Goal: Check status: Check status

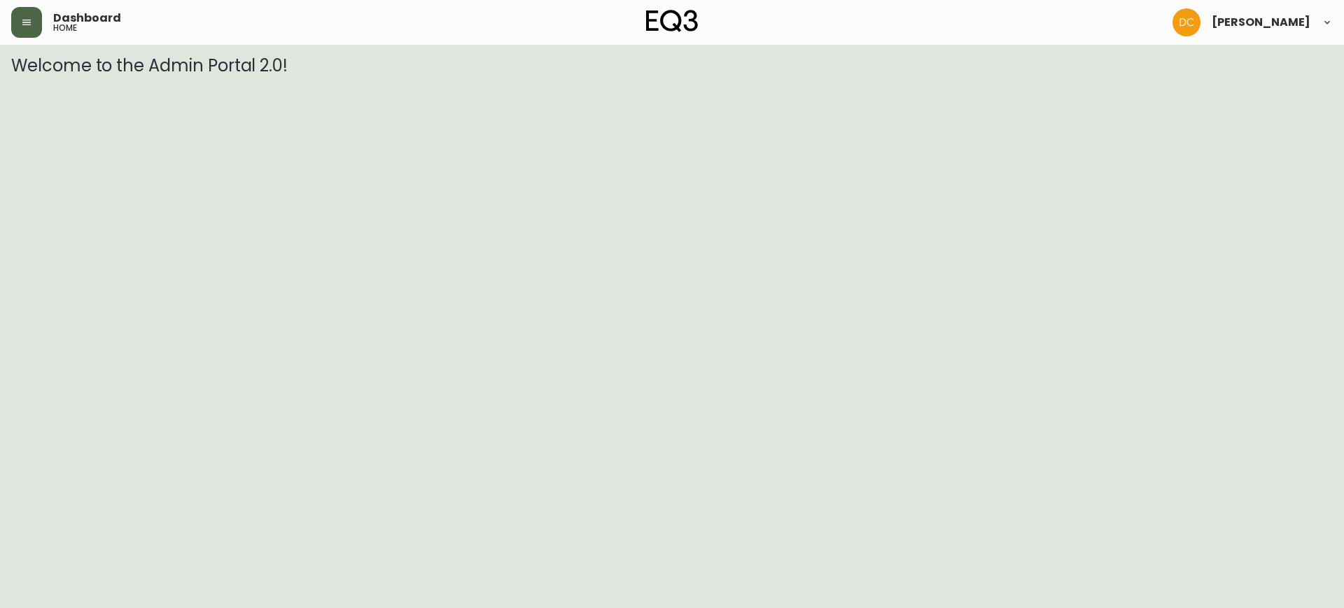
click at [28, 26] on icon "button" at bounding box center [26, 22] width 11 height 11
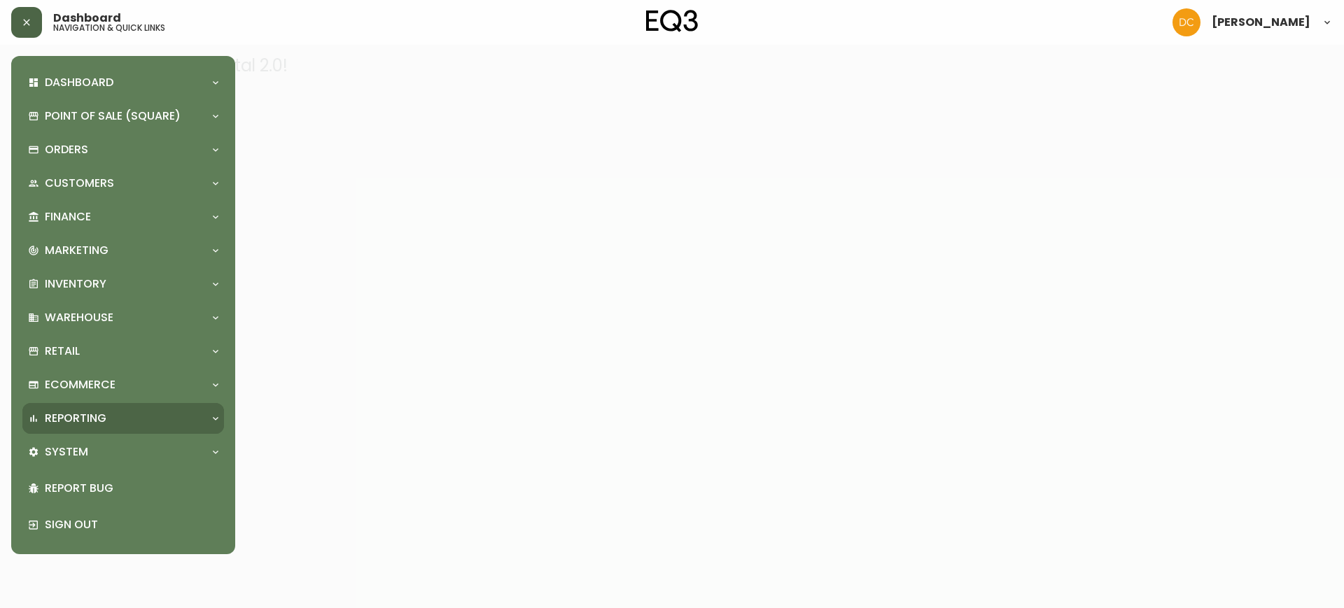
click at [105, 415] on p "Reporting" at bounding box center [76, 418] width 62 height 15
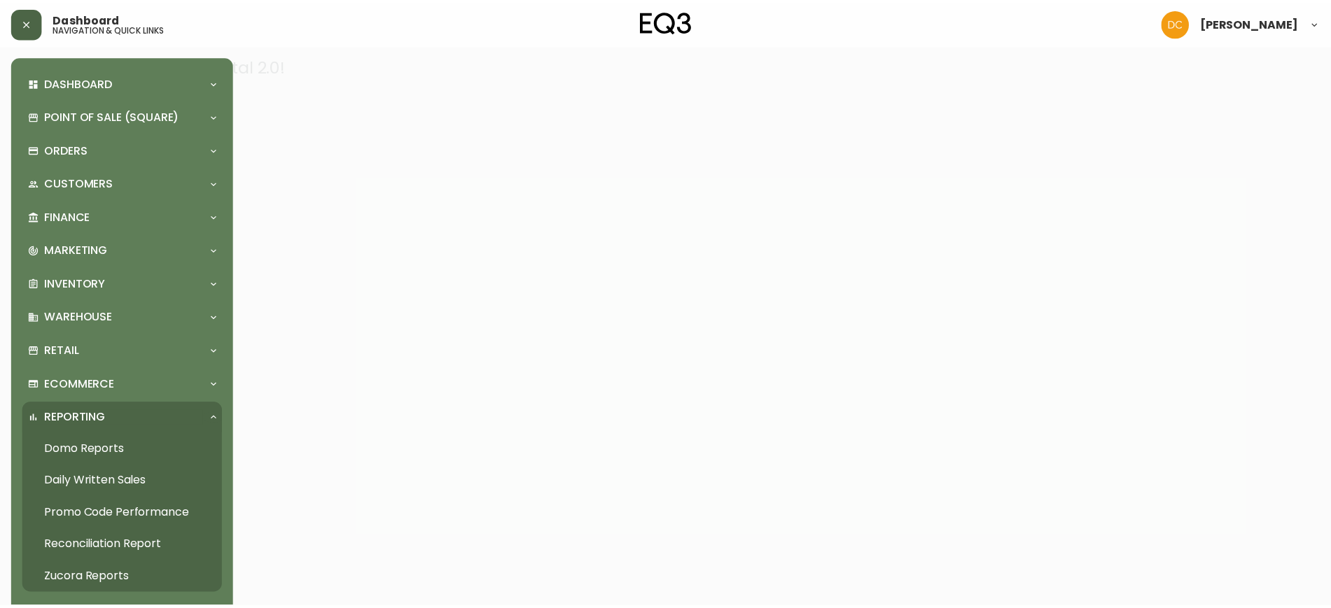
scroll to position [118, 0]
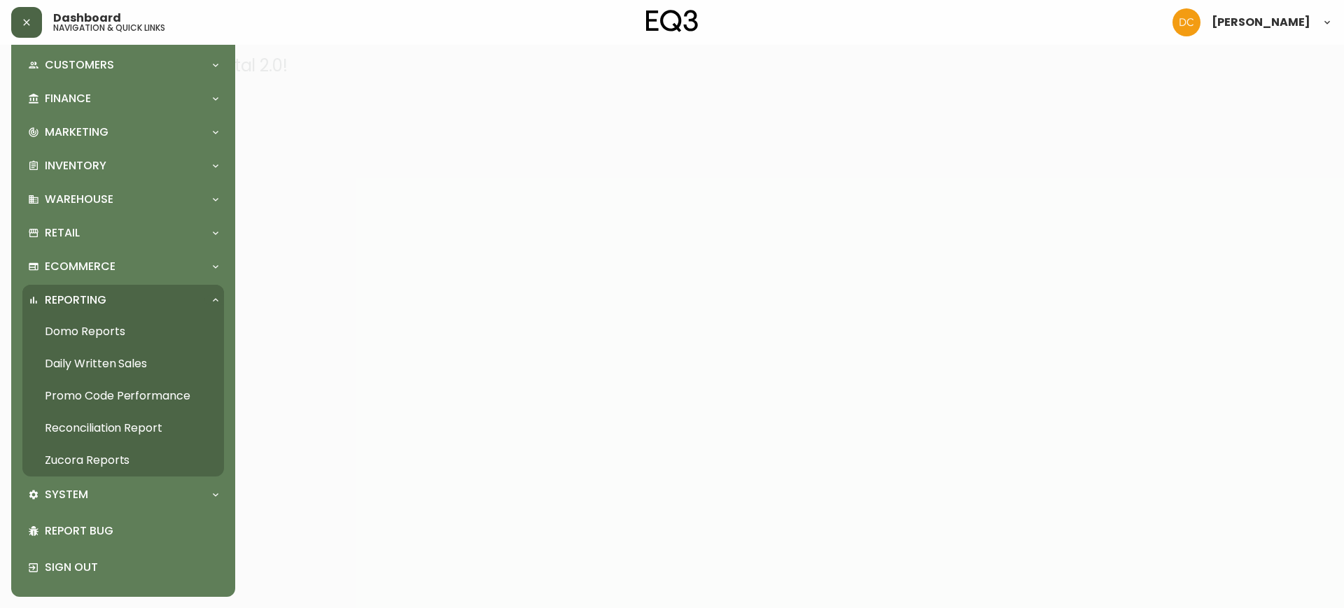
click at [107, 368] on link "Daily Written Sales" at bounding box center [123, 364] width 202 height 32
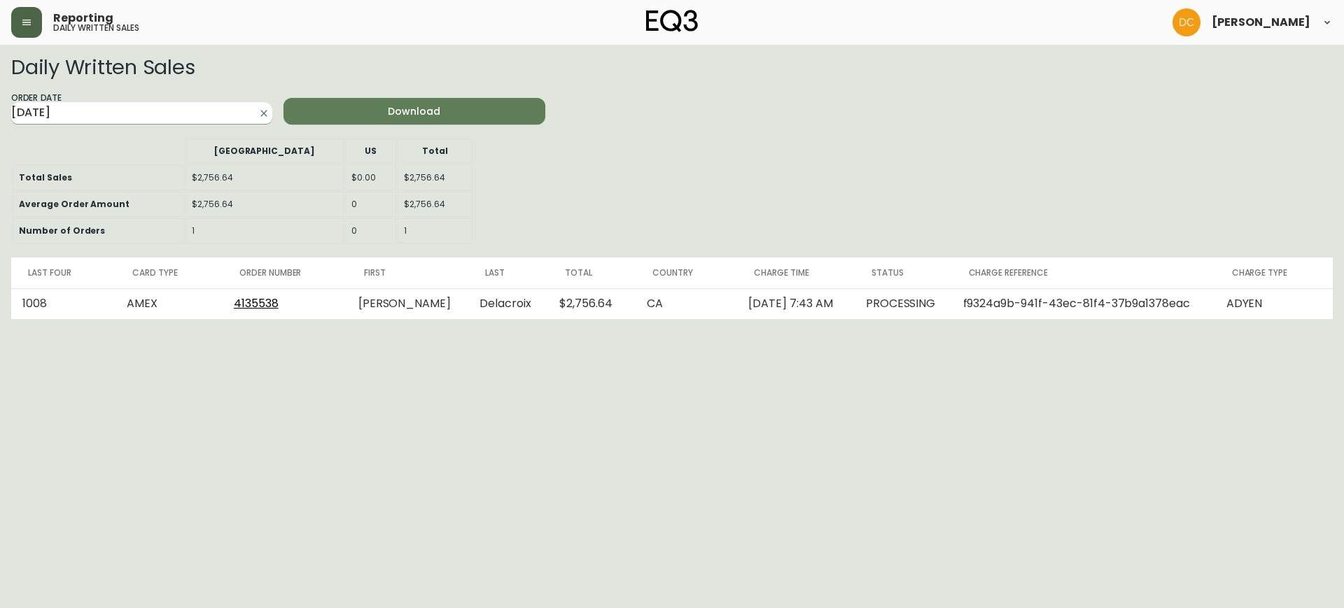
click at [144, 105] on input "[DATE]" at bounding box center [130, 113] width 239 height 22
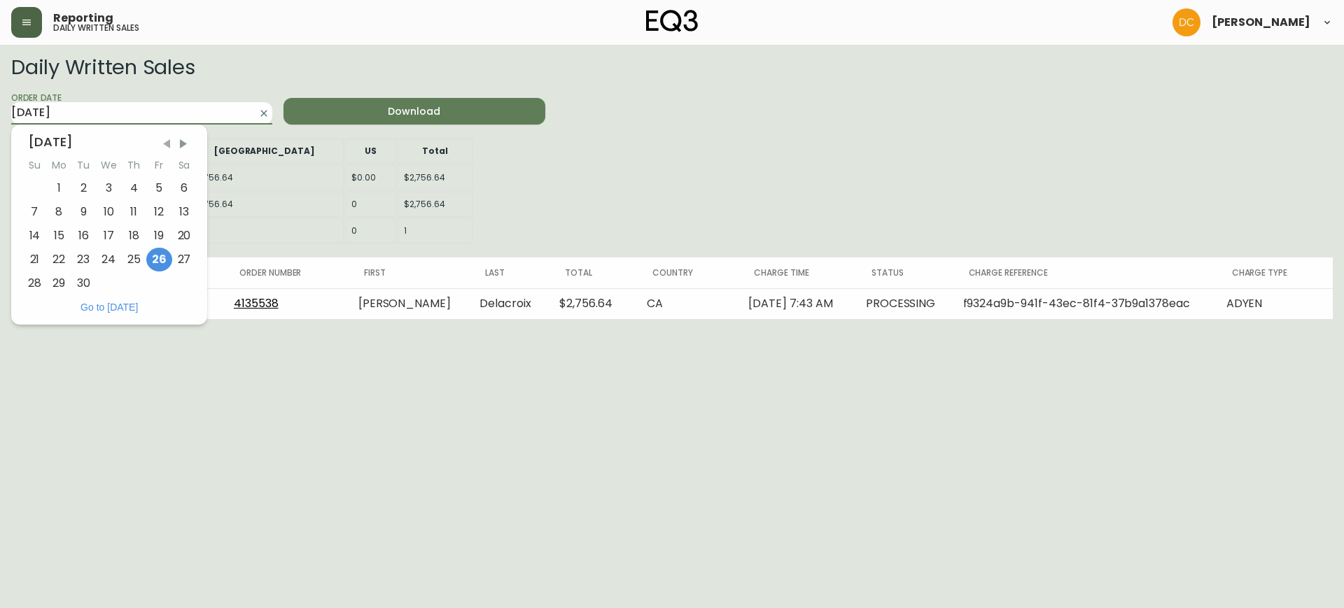
click at [161, 139] on span "Previous Month" at bounding box center [167, 144] width 14 height 14
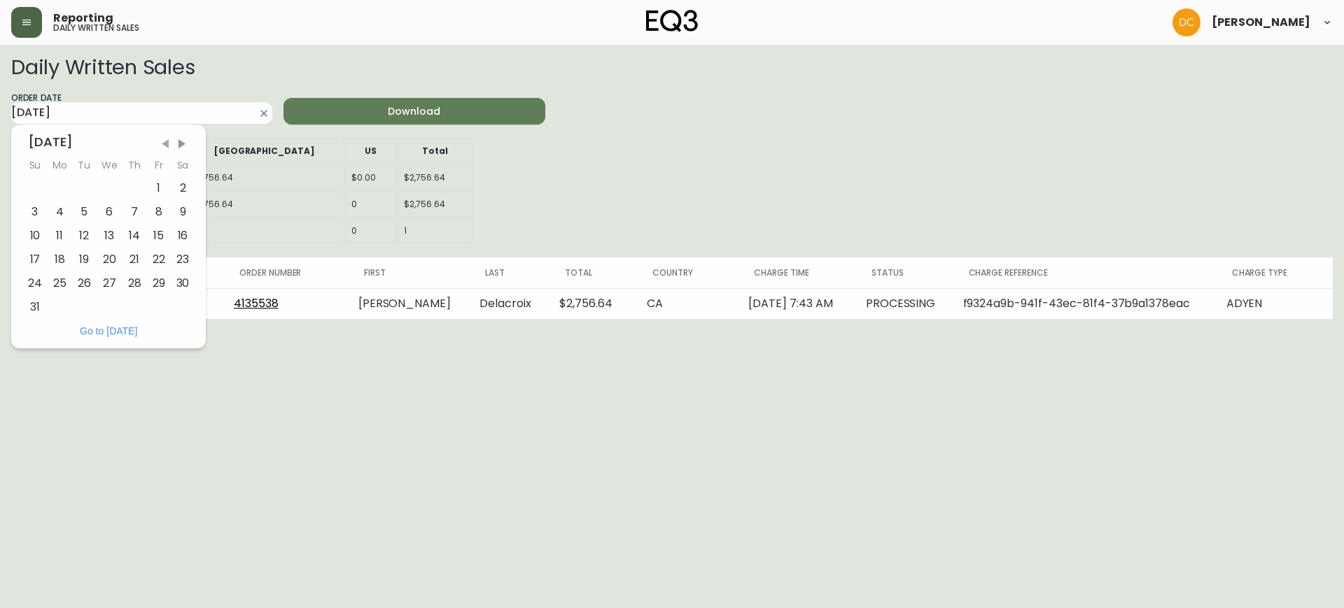
click at [161, 139] on span "Previous Month" at bounding box center [165, 144] width 14 height 14
click at [162, 139] on span "Previous Month" at bounding box center [165, 144] width 14 height 14
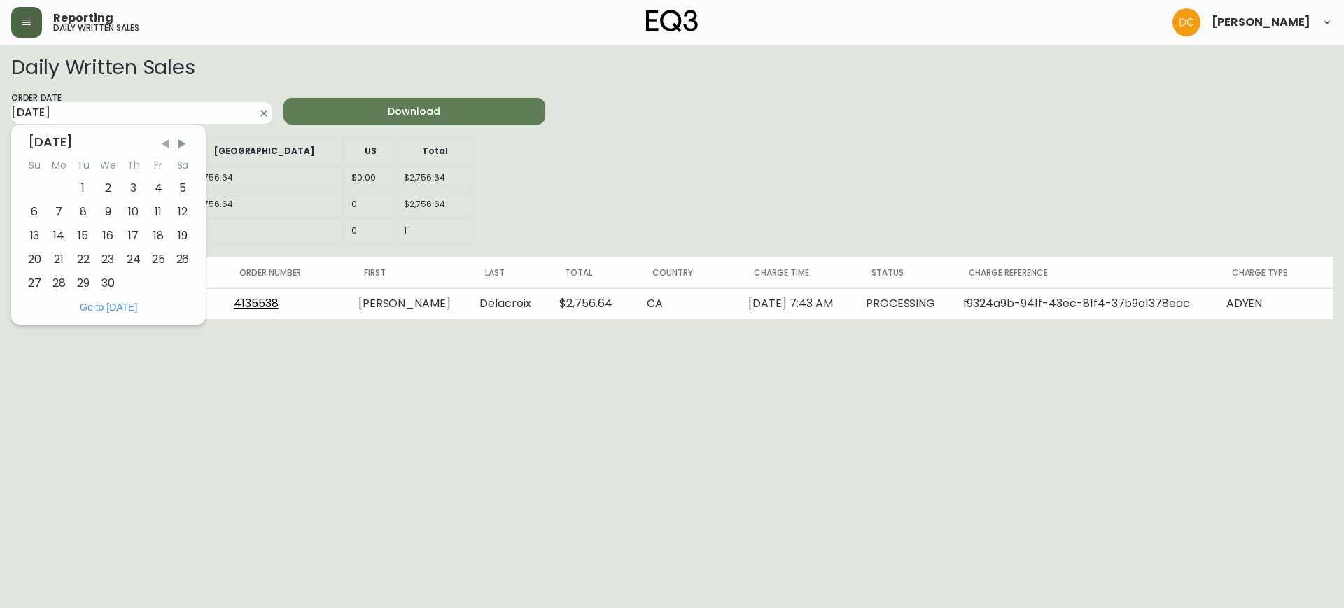
click at [162, 139] on span "Previous Month" at bounding box center [165, 144] width 14 height 14
click at [162, 139] on span "Previous Month" at bounding box center [166, 144] width 14 height 14
click at [162, 139] on span "Previous Month" at bounding box center [165, 144] width 14 height 14
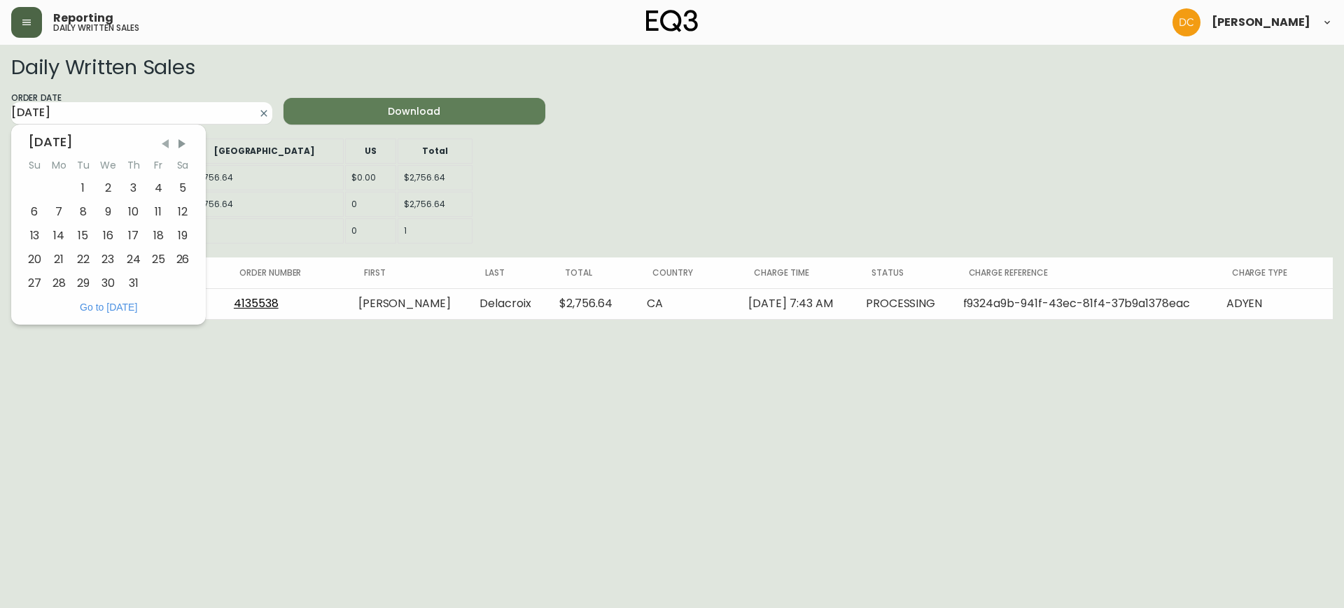
click at [162, 139] on span "Previous Month" at bounding box center [165, 144] width 14 height 14
click at [163, 139] on span "Previous Month" at bounding box center [165, 144] width 14 height 14
click at [164, 139] on span "Previous Month" at bounding box center [165, 144] width 14 height 14
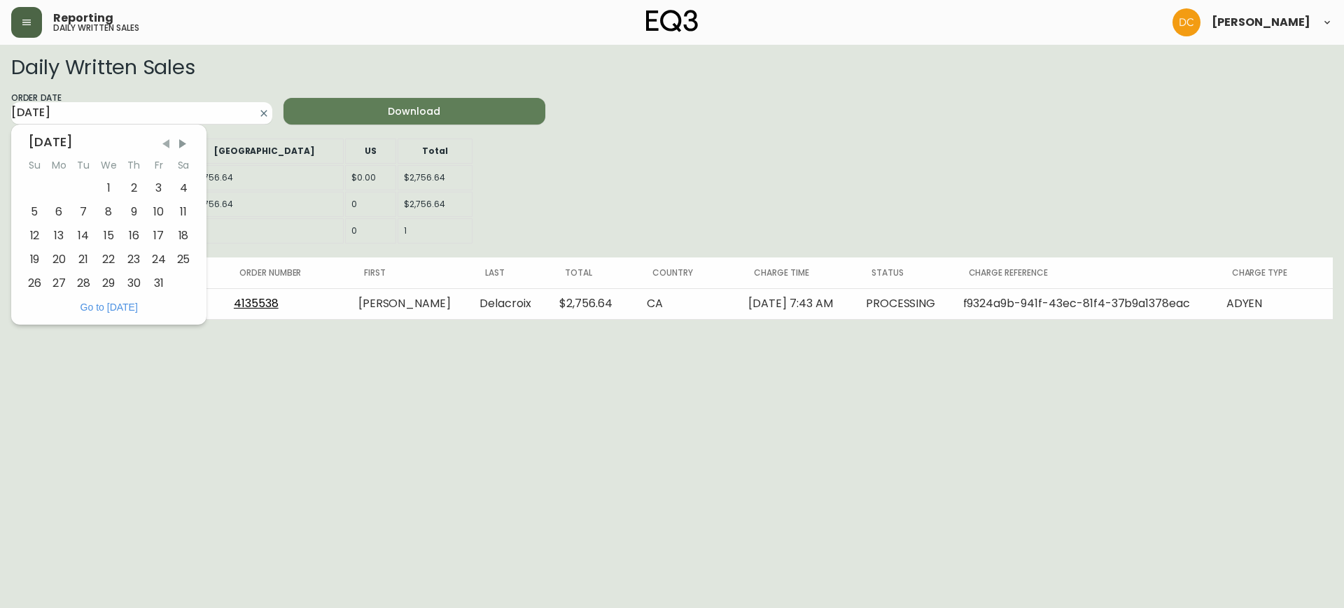
click at [164, 139] on span "Previous Month" at bounding box center [166, 144] width 14 height 14
click at [165, 139] on span "Previous Month" at bounding box center [165, 144] width 14 height 14
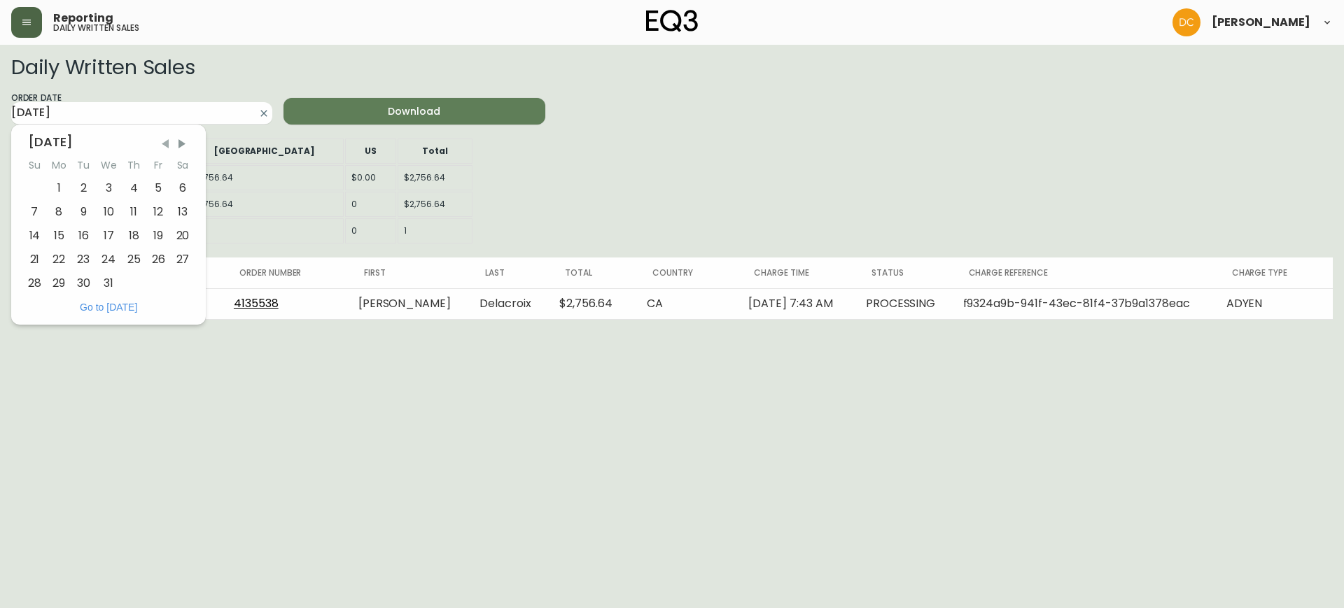
click at [165, 139] on span "Previous Month" at bounding box center [165, 144] width 14 height 14
click at [165, 139] on span "Previous Month" at bounding box center [166, 144] width 14 height 14
click at [165, 139] on span "Previous Month" at bounding box center [165, 144] width 14 height 14
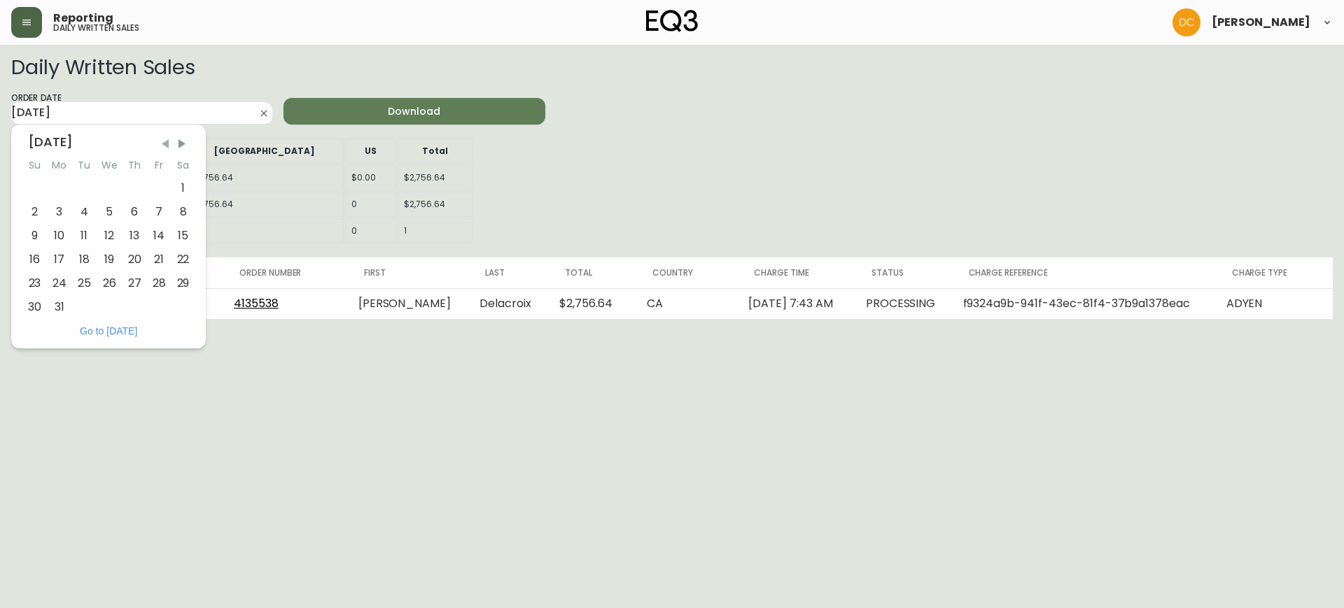
click at [165, 139] on span "Previous Month" at bounding box center [165, 144] width 14 height 14
click at [165, 139] on span "Previous Month" at bounding box center [166, 144] width 14 height 14
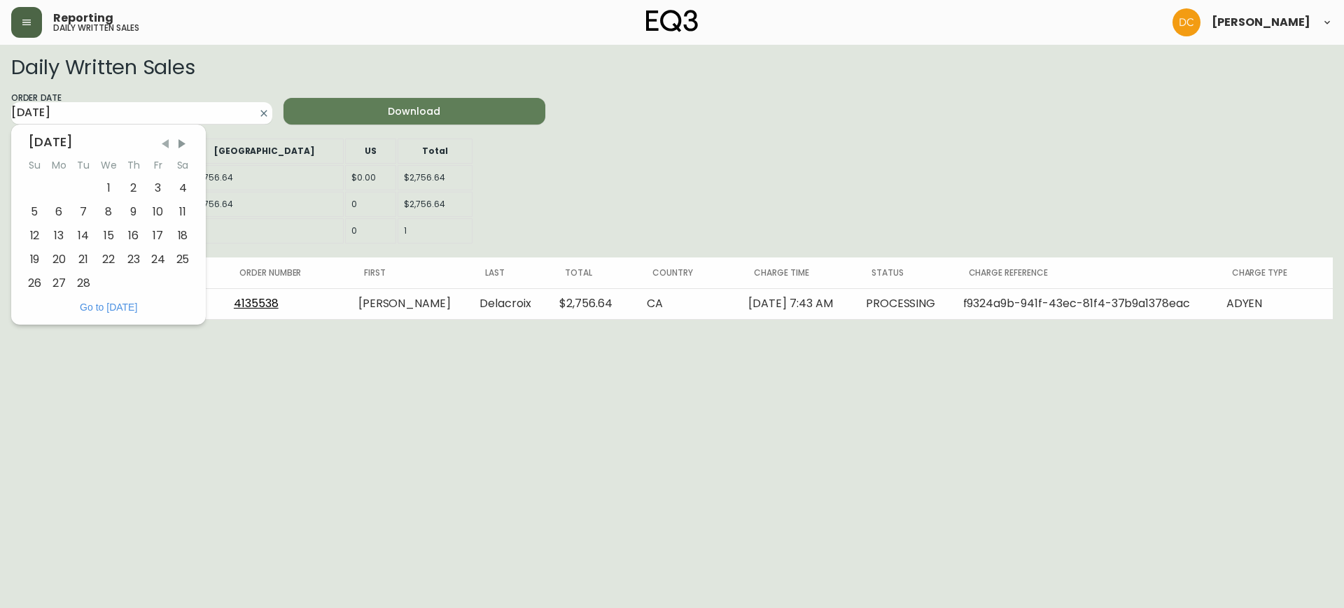
click at [165, 139] on span "Previous Month" at bounding box center [165, 144] width 14 height 14
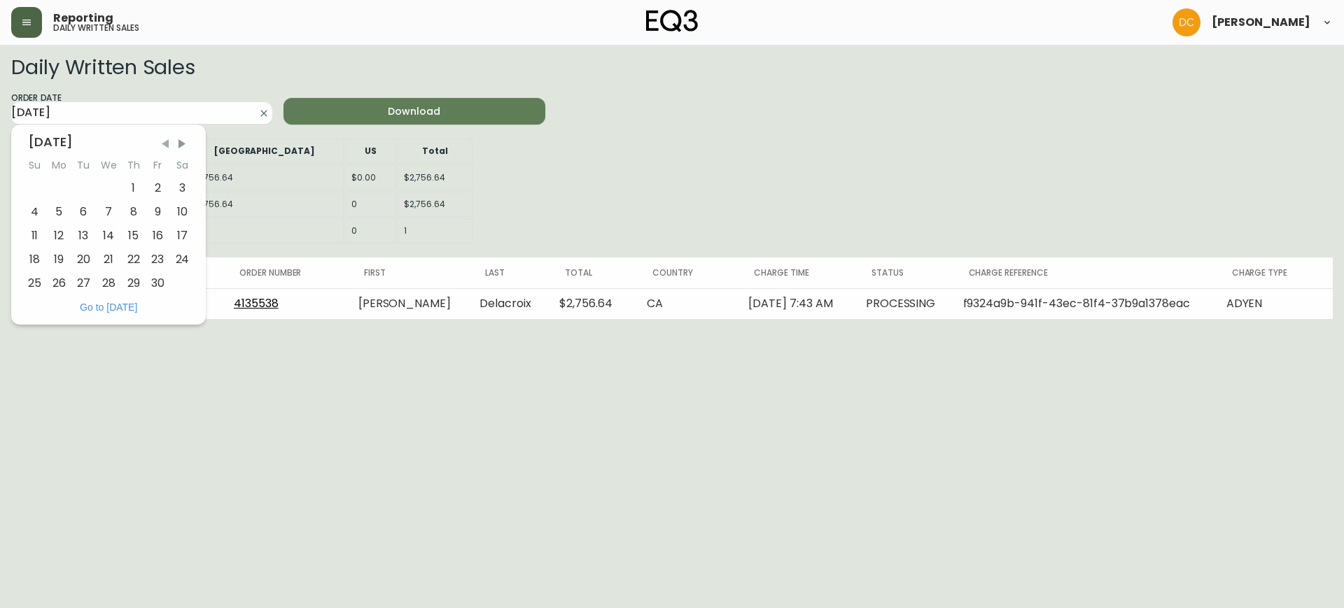
click at [165, 139] on span "Previous Month" at bounding box center [165, 144] width 14 height 14
click at [137, 237] on div "18" at bounding box center [134, 236] width 25 height 24
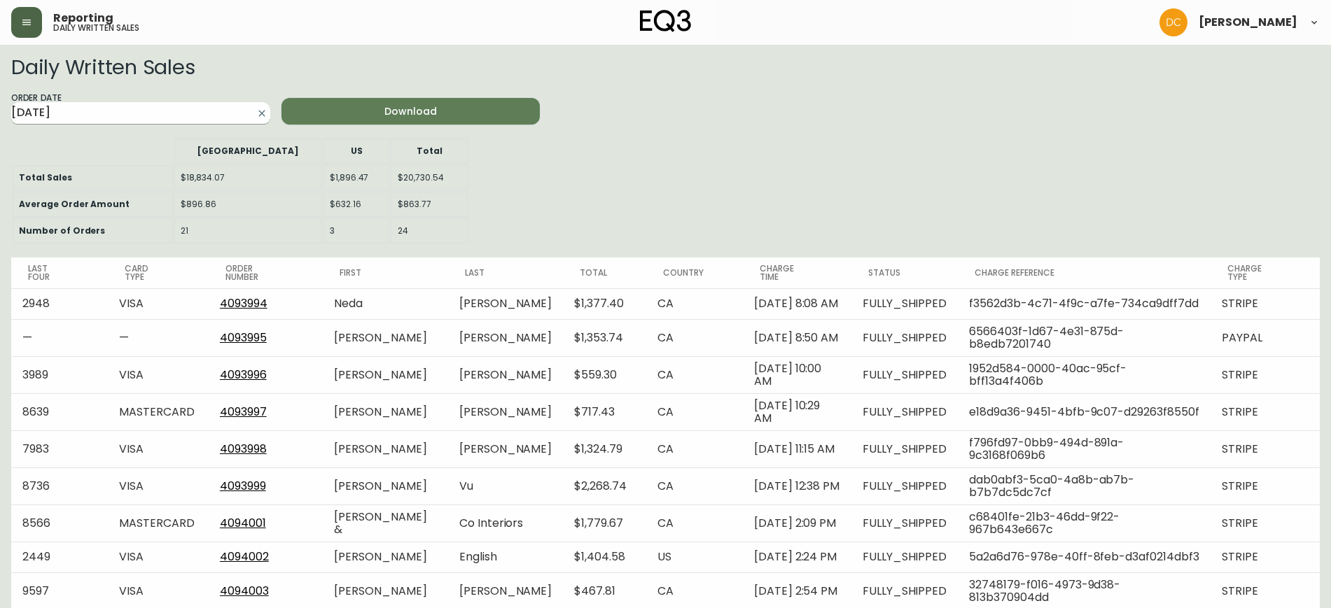
click at [152, 102] on div "Order Date [DATE]" at bounding box center [140, 108] width 259 height 34
click at [151, 106] on input "[DATE]" at bounding box center [129, 113] width 237 height 22
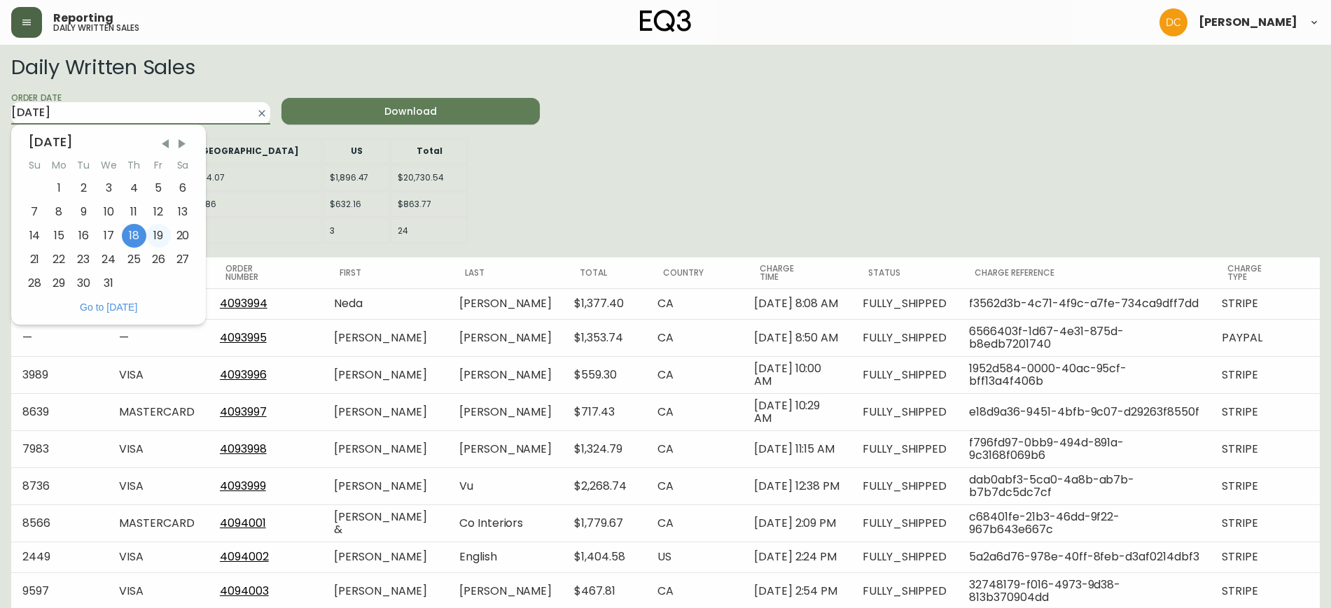
click at [152, 242] on div "19" at bounding box center [158, 236] width 25 height 24
type input "[DATE]"
